Goal: Find specific page/section: Find specific page/section

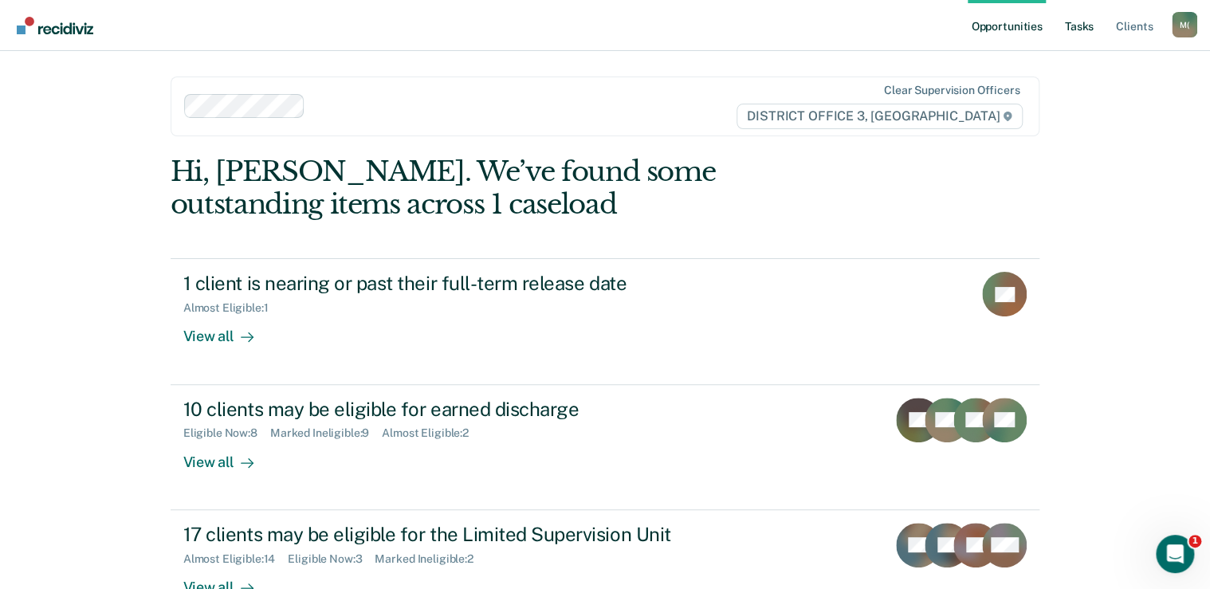
click at [1080, 23] on link "Tasks" at bounding box center [1079, 25] width 35 height 51
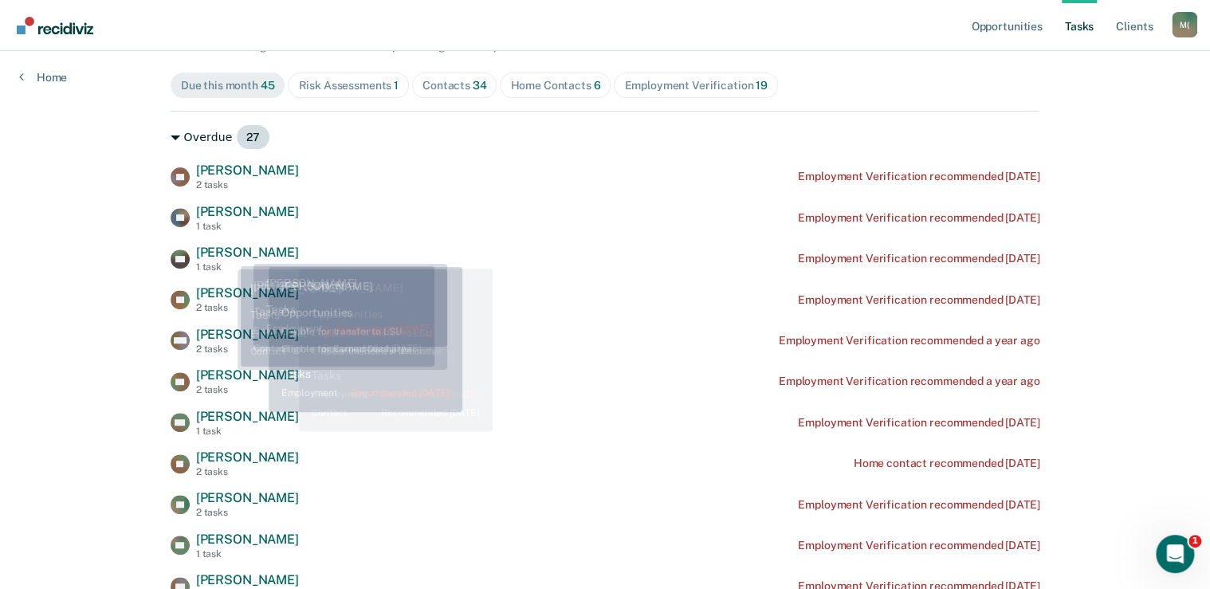
scroll to position [64, 0]
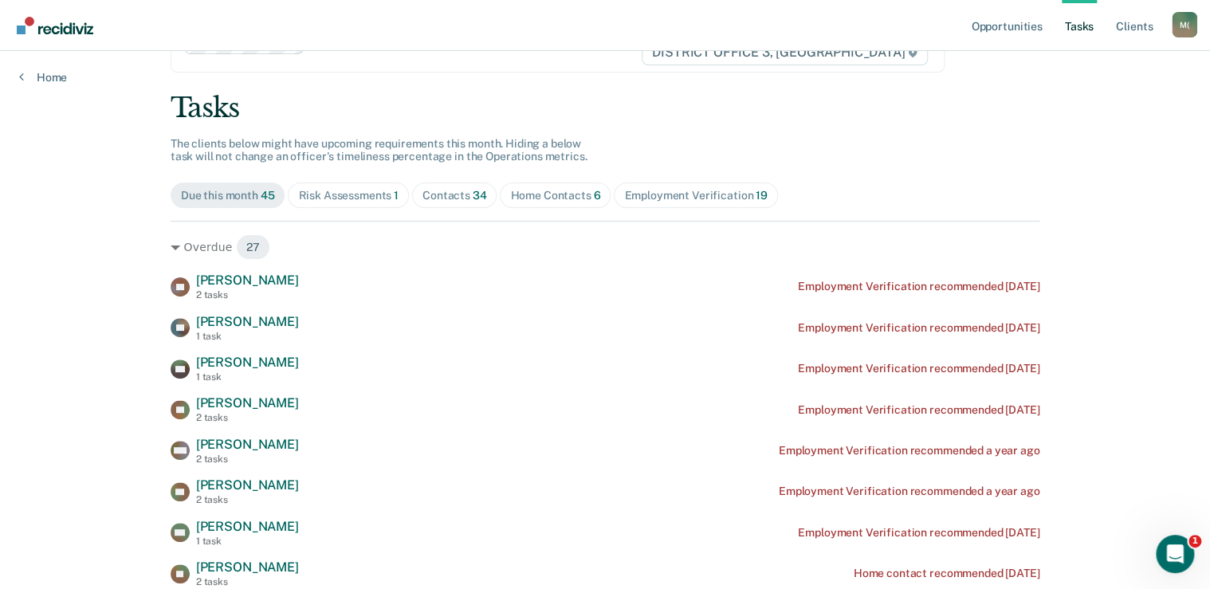
click at [551, 183] on span "Home Contacts 6" at bounding box center [555, 195] width 111 height 26
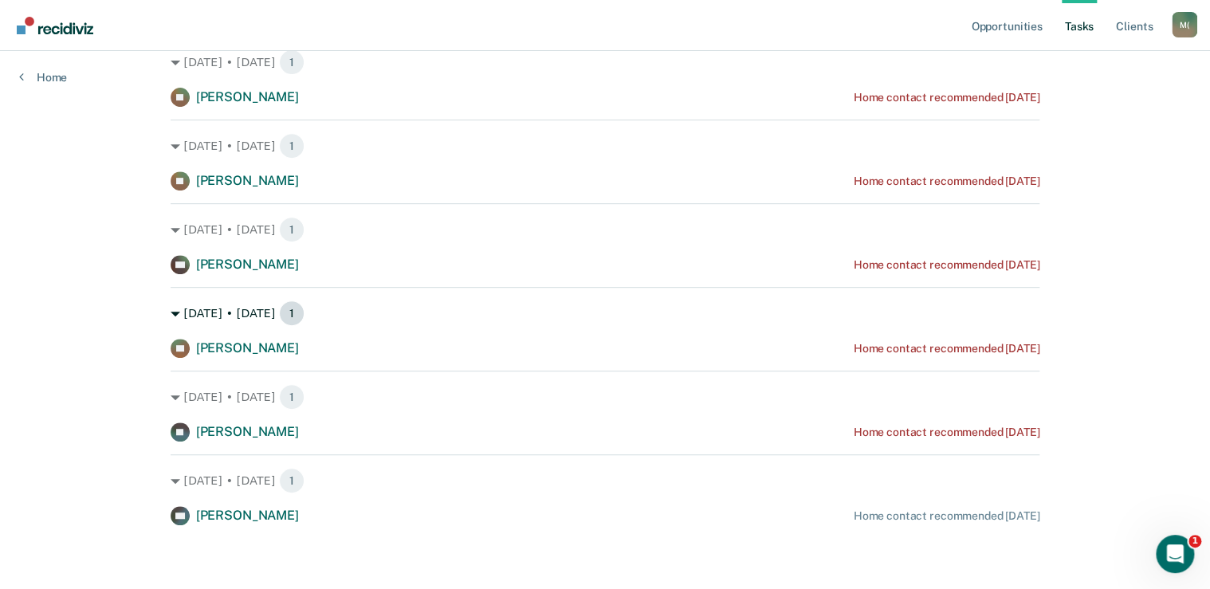
scroll to position [0, 0]
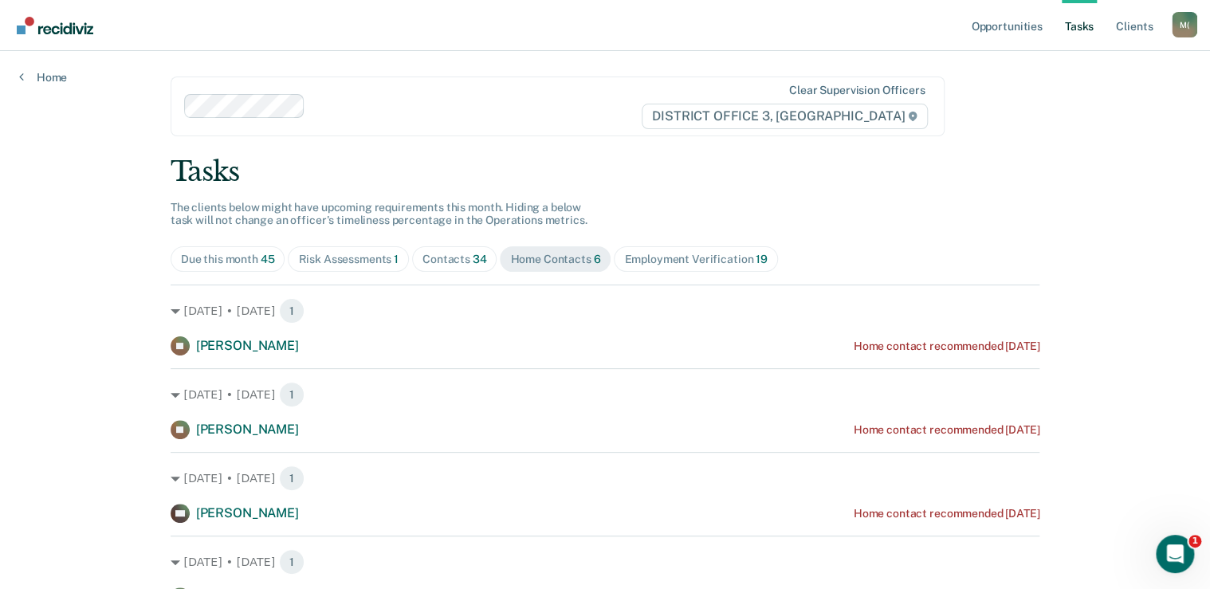
click at [436, 266] on span "Contacts 34" at bounding box center [454, 259] width 85 height 26
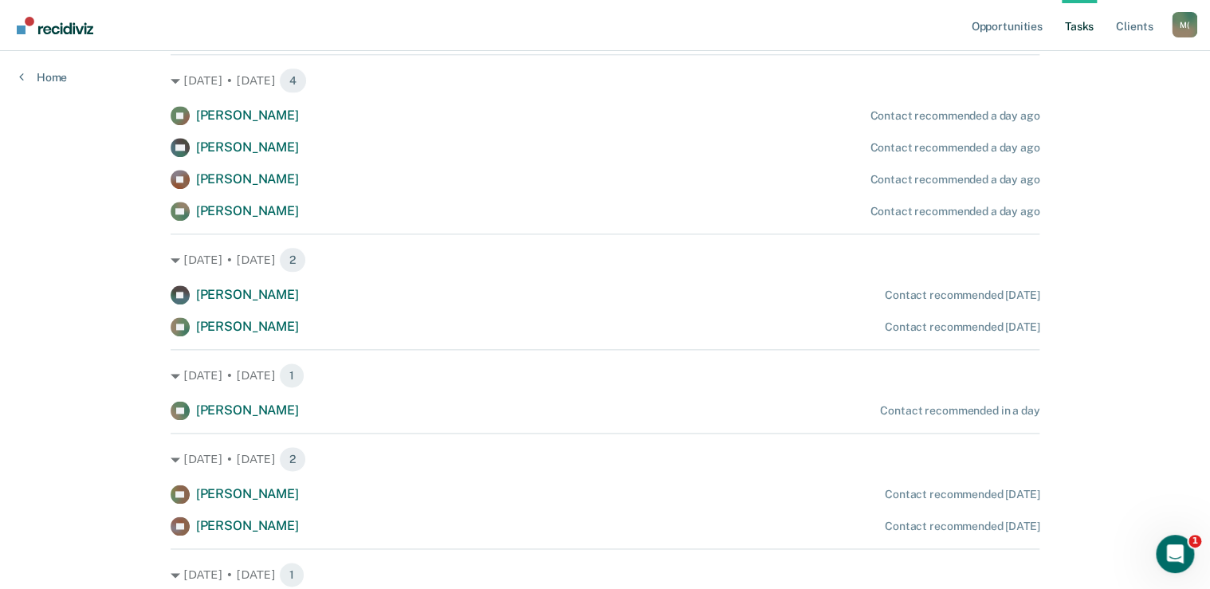
scroll to position [829, 0]
